Goal: Information Seeking & Learning: Check status

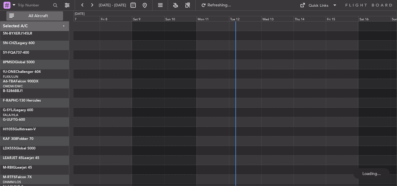
click at [51, 17] on span "All Aircraft" at bounding box center [38, 16] width 46 height 4
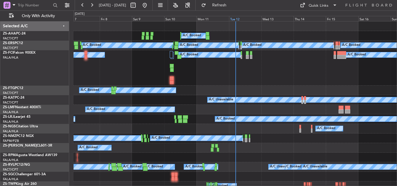
click at [239, 18] on div "Tue 12" at bounding box center [245, 18] width 32 height 5
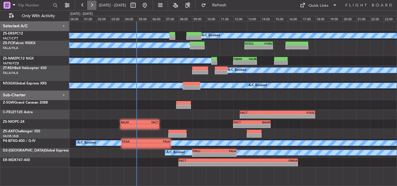
click at [92, 3] on button at bounding box center [91, 5] width 9 height 9
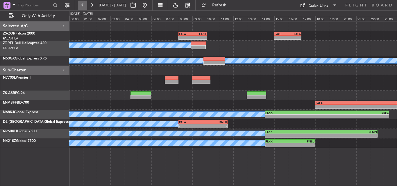
click at [81, 6] on button at bounding box center [82, 5] width 9 height 9
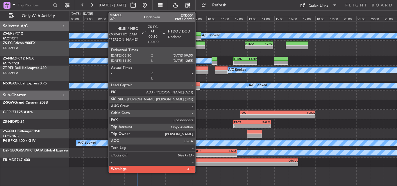
click at [198, 46] on div at bounding box center [197, 47] width 15 height 4
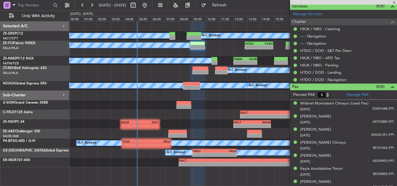
scroll to position [169, 0]
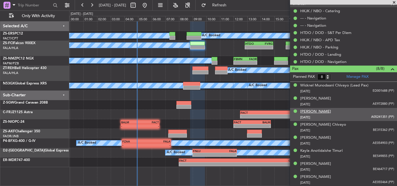
click at [327, 113] on div "[PERSON_NAME]" at bounding box center [315, 112] width 31 height 6
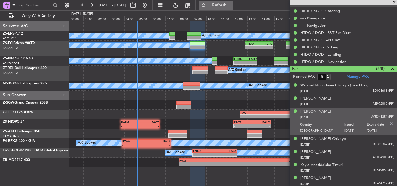
click at [232, 5] on span "Refresh" at bounding box center [219, 5] width 24 height 4
click at [396, 2] on span at bounding box center [394, 2] width 6 height 5
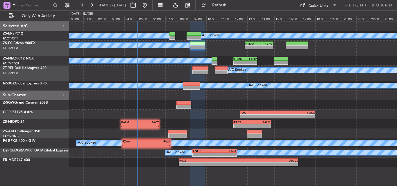
type input "0"
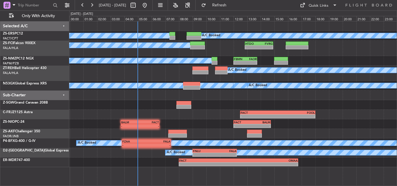
scroll to position [0, 0]
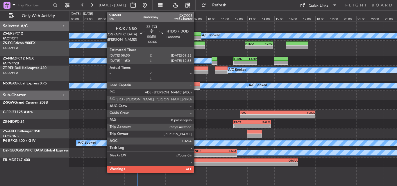
click at [196, 46] on div at bounding box center [197, 47] width 15 height 4
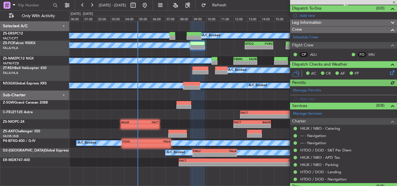
scroll to position [116, 0]
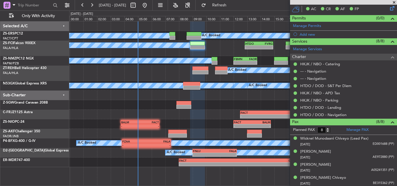
click at [395, 2] on span at bounding box center [394, 2] width 6 height 5
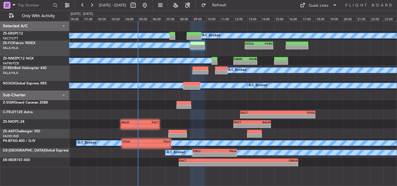
type input "0"
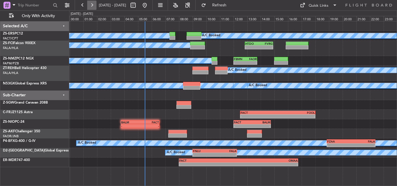
click at [95, 6] on button at bounding box center [91, 5] width 9 height 9
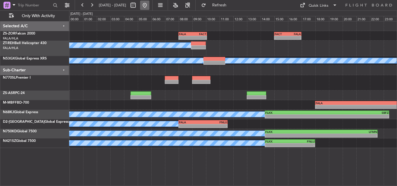
click at [149, 5] on button at bounding box center [144, 5] width 9 height 9
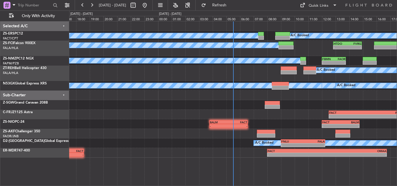
click at [128, 117] on div "A/C Booked A/C Booked HTDO 12:50 Z FVRG 14:55 Z - - A/C Booked - - FBMN 12:00 Z…" at bounding box center [233, 90] width 328 height 136
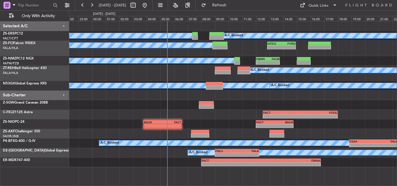
click at [235, 110] on div "- - FACT 12:30 Z FOOL 18:00 Z" at bounding box center [233, 115] width 328 height 10
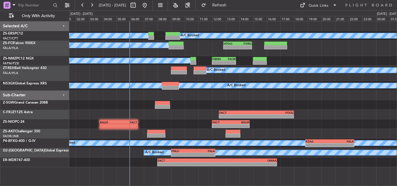
click at [110, 78] on div "A/C Booked" at bounding box center [233, 73] width 328 height 15
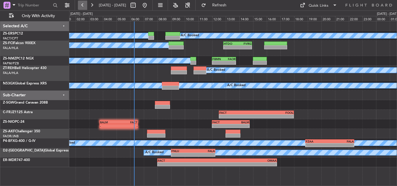
click at [85, 8] on button at bounding box center [82, 5] width 9 height 9
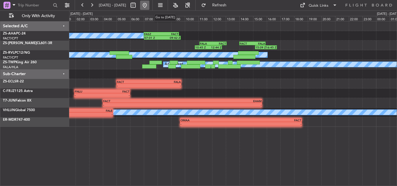
click at [149, 4] on button at bounding box center [144, 5] width 9 height 9
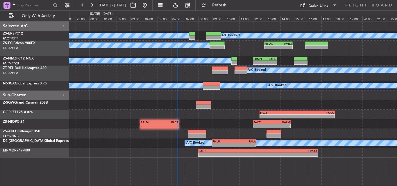
click at [142, 114] on div "A/C Booked A/C Booked A/C Booked - - HTDO 12:50 Z FVRG 14:55 Z A/C Booked - - F…" at bounding box center [233, 90] width 328 height 136
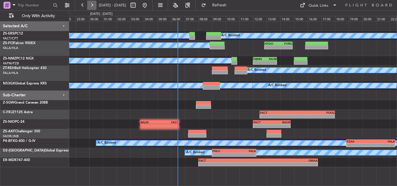
click at [93, 4] on button at bounding box center [91, 5] width 9 height 9
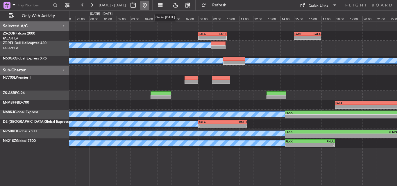
click at [149, 3] on button at bounding box center [144, 5] width 9 height 9
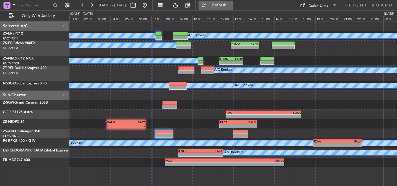
click at [232, 6] on span "Refresh" at bounding box center [219, 5] width 24 height 4
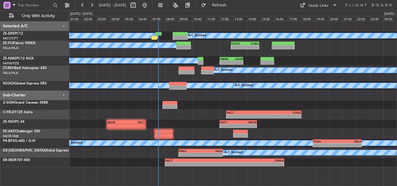
click at [207, 104] on div at bounding box center [233, 105] width 328 height 10
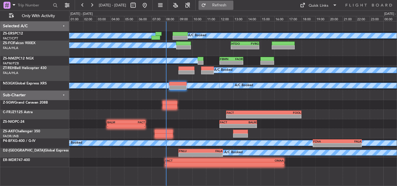
click at [226, 7] on button "Refresh" at bounding box center [215, 5] width 35 height 9
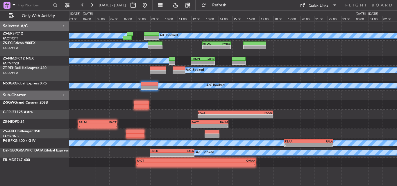
click at [117, 65] on div "A/C Booked A/C Booked A/C Booked - - HTDO 12:50 Z FVRG 14:55 Z A/C Booked - - F…" at bounding box center [233, 95] width 328 height 146
click at [251, 100] on div at bounding box center [233, 96] width 328 height 10
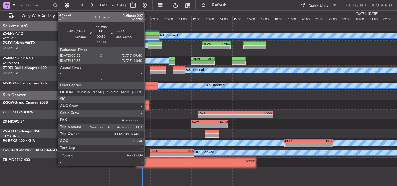
click at [147, 36] on div at bounding box center [151, 38] width 15 height 4
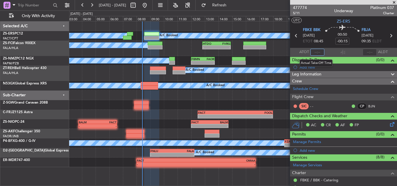
click at [314, 53] on input "text" at bounding box center [317, 52] width 14 height 7
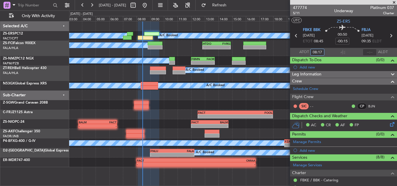
type input "08:17"
click at [396, 2] on span at bounding box center [394, 2] width 6 height 5
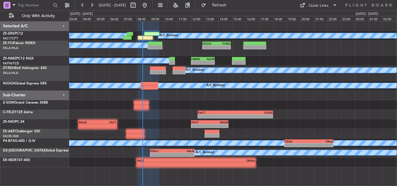
type input "0"
